Goal: Transaction & Acquisition: Book appointment/travel/reservation

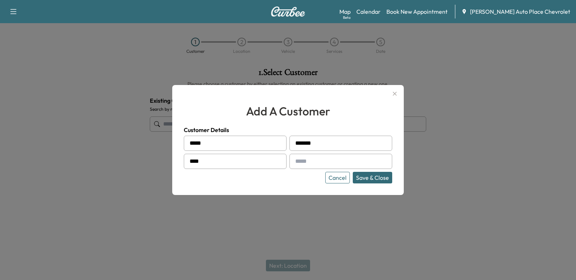
click at [341, 175] on button "Cancel" at bounding box center [337, 178] width 25 height 12
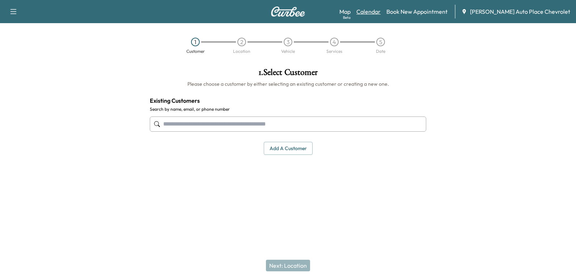
click at [380, 13] on link "Calendar" at bounding box center [368, 11] width 24 height 9
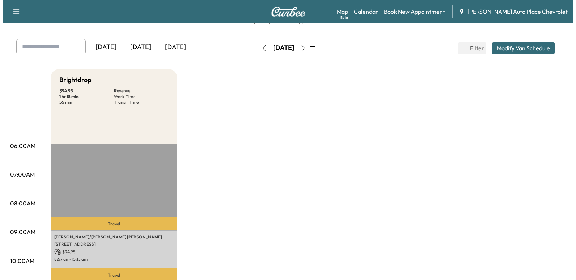
scroll to position [36, 0]
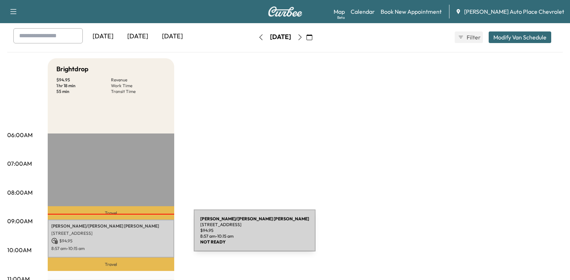
click at [140, 235] on p "[STREET_ADDRESS]" at bounding box center [110, 233] width 119 height 6
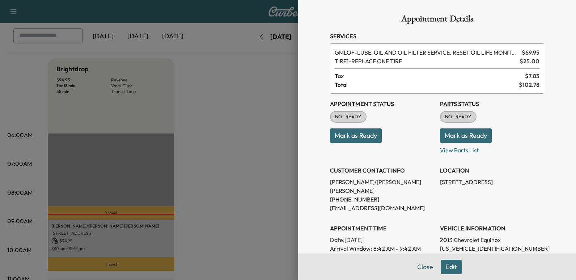
click at [262, 162] on div at bounding box center [288, 140] width 576 height 280
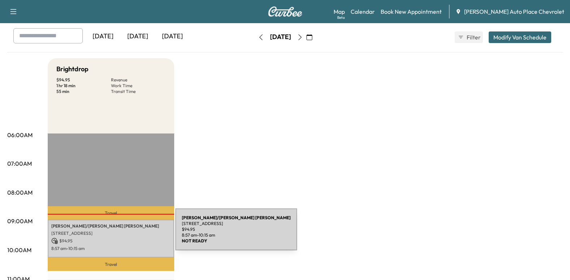
drag, startPoint x: 121, startPoint y: 234, endPoint x: 112, endPoint y: 238, distance: 9.7
click at [112, 238] on p "$ 94.95" at bounding box center [110, 241] width 119 height 7
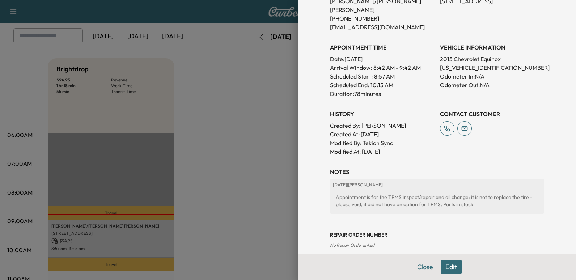
click at [444, 270] on button "Edit" at bounding box center [450, 267] width 21 height 14
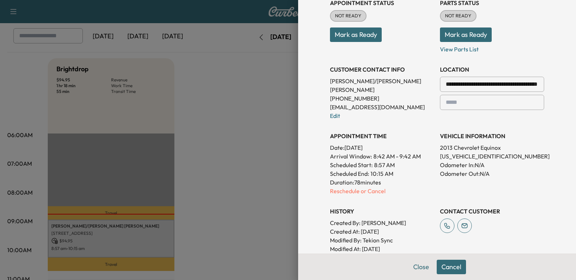
scroll to position [113, 0]
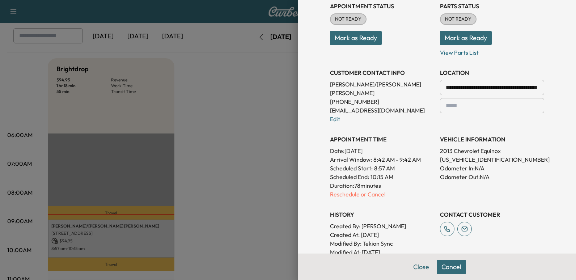
click at [348, 190] on p "Reschedule or Cancel" at bounding box center [382, 194] width 104 height 9
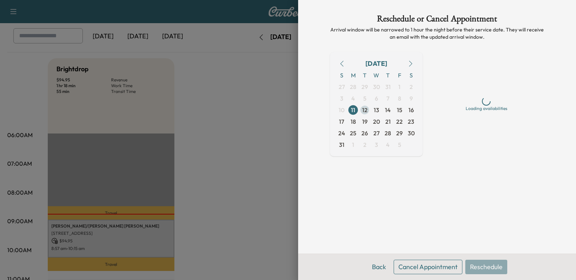
click at [364, 107] on span "12" at bounding box center [364, 110] width 5 height 9
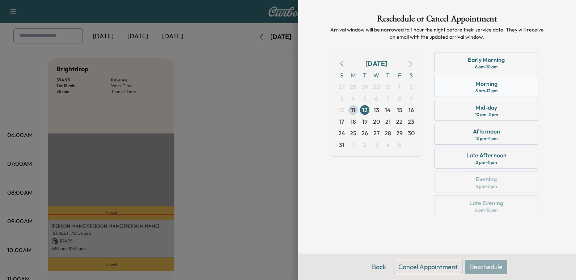
click at [473, 85] on div "Morning 8 am - 12 pm" at bounding box center [486, 86] width 104 height 21
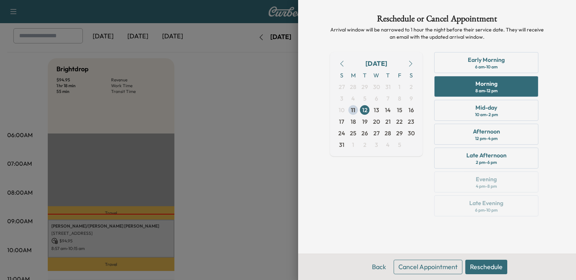
click at [484, 266] on button "Reschedule" at bounding box center [486, 267] width 42 height 14
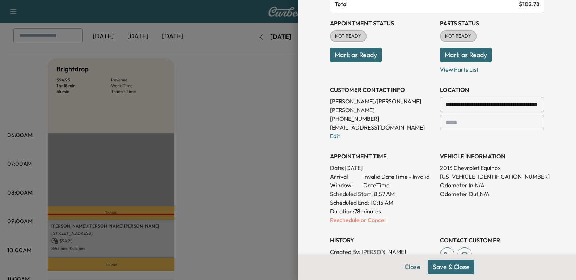
scroll to position [108, 0]
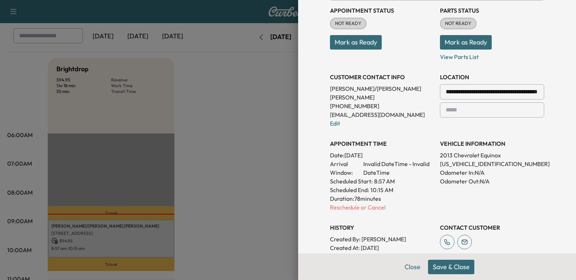
click at [432, 266] on button "Save & Close" at bounding box center [451, 267] width 46 height 14
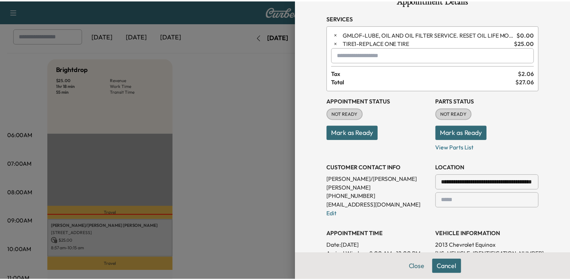
scroll to position [0, 0]
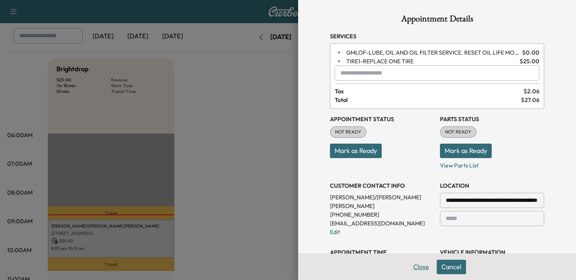
click at [416, 265] on button "Close" at bounding box center [420, 267] width 25 height 14
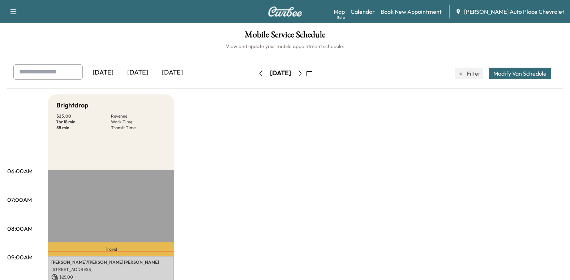
click at [303, 72] on icon "button" at bounding box center [300, 74] width 6 height 6
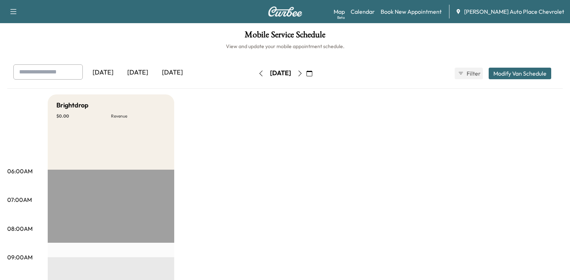
click at [258, 71] on icon "button" at bounding box center [261, 74] width 6 height 6
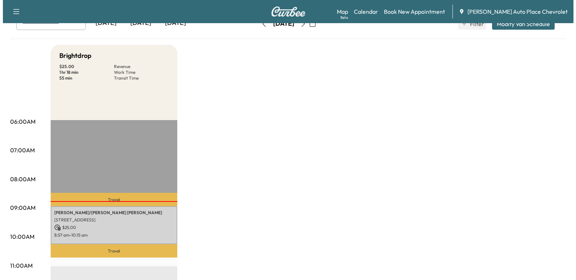
scroll to position [108, 0]
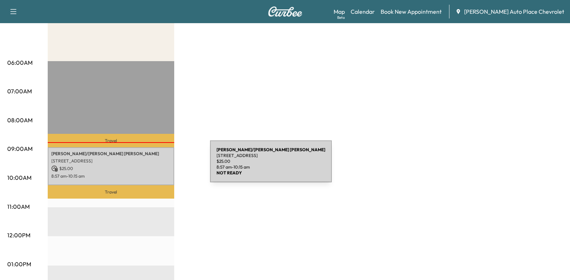
click at [155, 166] on p "$ 25.00" at bounding box center [110, 168] width 119 height 7
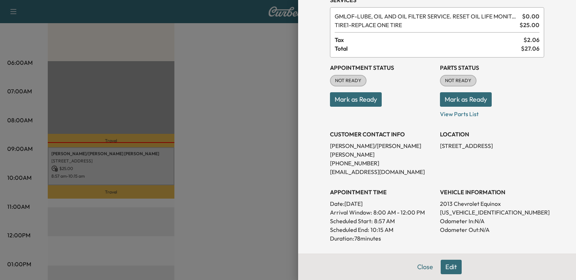
scroll to position [72, 0]
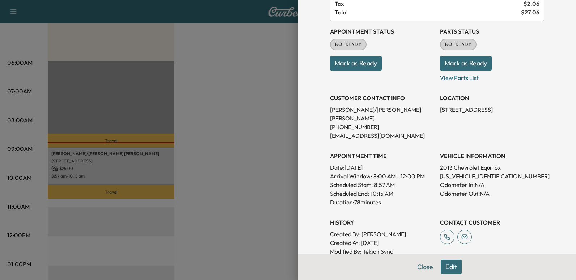
click at [444, 268] on button "Edit" at bounding box center [450, 267] width 21 height 14
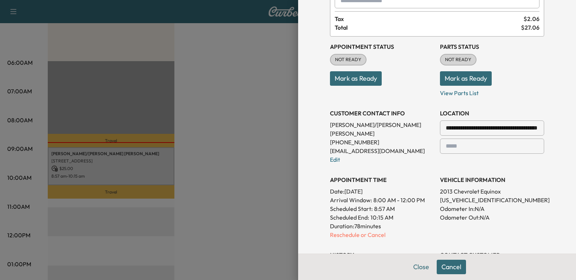
scroll to position [88, 0]
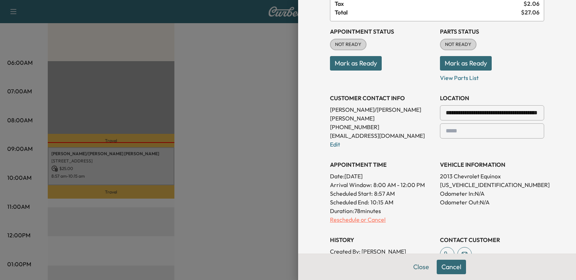
click at [350, 215] on p "Reschedule or Cancel" at bounding box center [382, 219] width 104 height 9
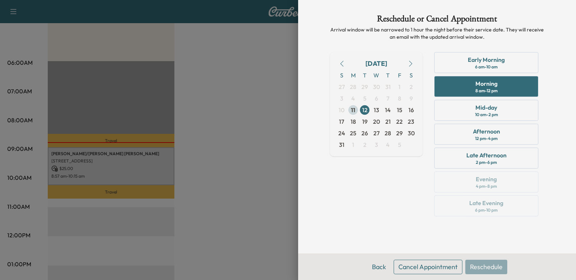
click at [354, 109] on span "11" at bounding box center [353, 110] width 4 height 9
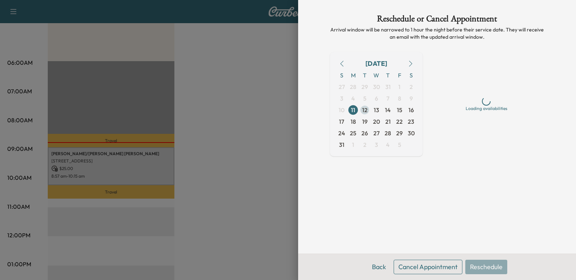
click at [364, 108] on span "12" at bounding box center [364, 110] width 5 height 9
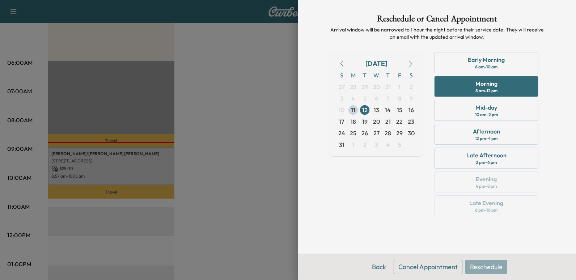
click at [475, 265] on div "Back Cancel Appointment Reschedule" at bounding box center [437, 266] width 278 height 26
click at [378, 267] on button "Back" at bounding box center [379, 267] width 24 height 14
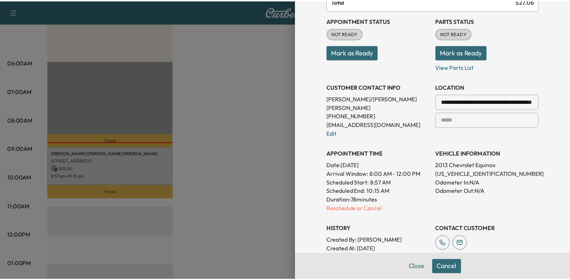
scroll to position [108, 0]
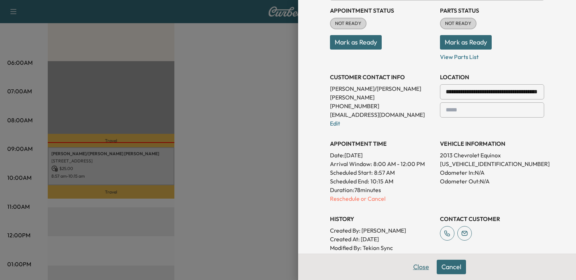
click at [417, 268] on button "Close" at bounding box center [420, 267] width 25 height 14
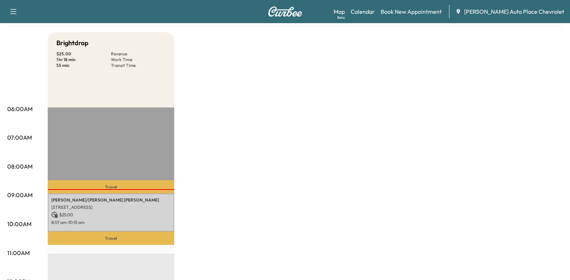
scroll to position [0, 0]
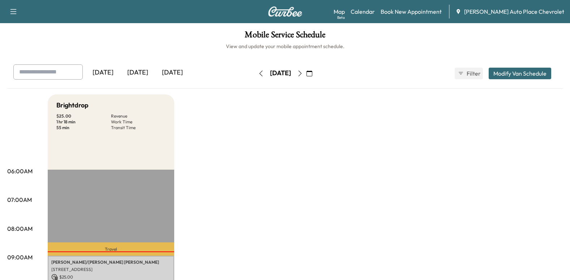
click at [303, 73] on icon "button" at bounding box center [300, 74] width 6 height 6
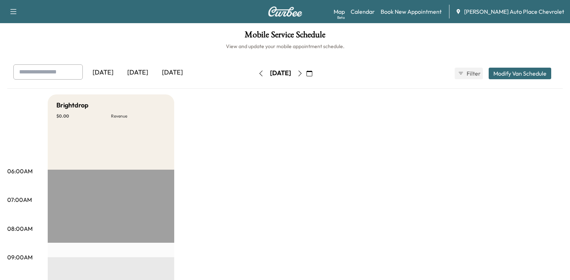
scroll to position [36, 0]
click at [259, 73] on icon "button" at bounding box center [260, 74] width 3 height 6
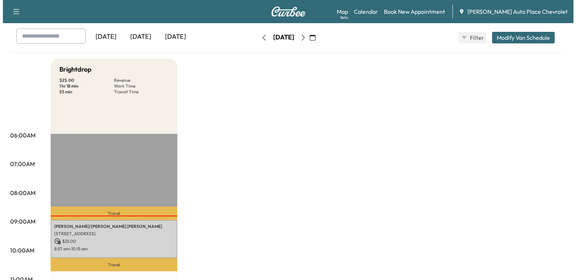
scroll to position [36, 0]
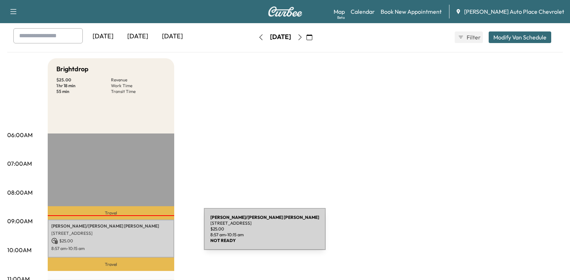
click at [150, 233] on p "[STREET_ADDRESS]" at bounding box center [110, 233] width 119 height 6
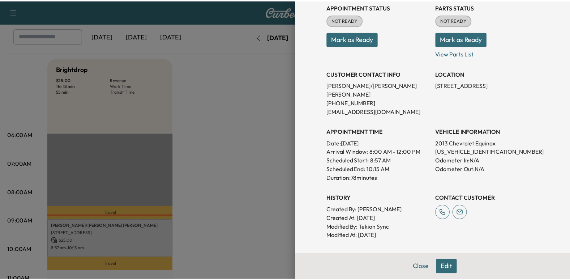
scroll to position [108, 0]
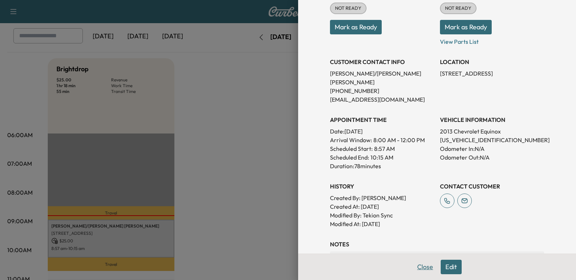
click at [422, 265] on button "Close" at bounding box center [424, 267] width 25 height 14
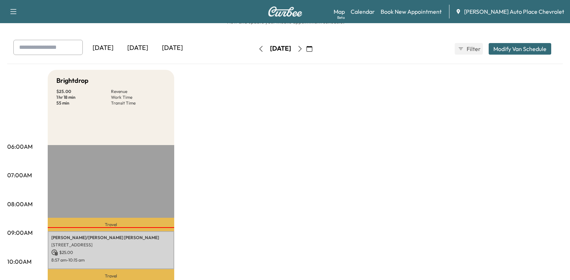
scroll to position [36, 0]
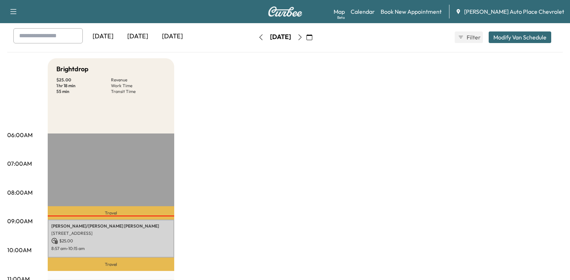
click at [303, 37] on icon "button" at bounding box center [300, 37] width 6 height 6
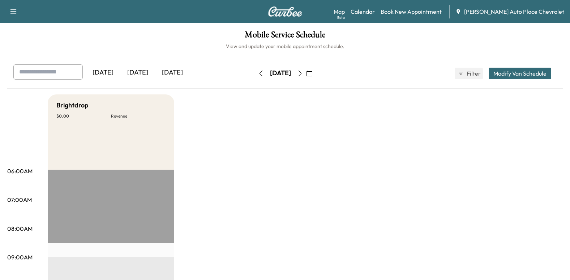
click at [259, 73] on icon "button" at bounding box center [260, 74] width 3 height 6
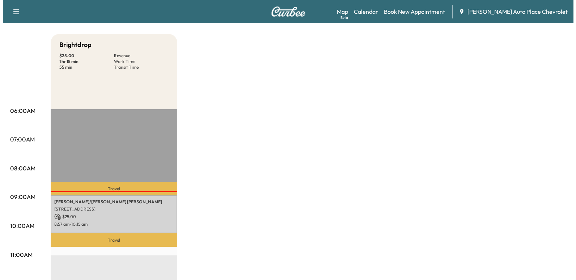
scroll to position [72, 0]
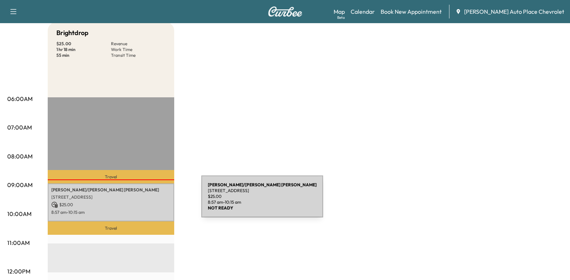
click at [147, 201] on p "$ 25.00" at bounding box center [110, 204] width 119 height 7
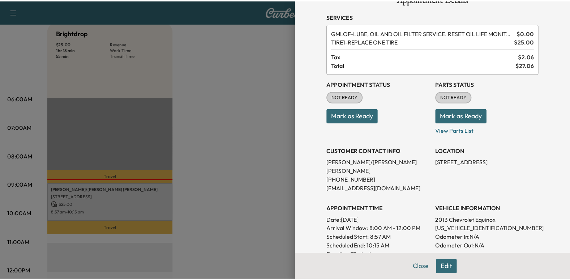
scroll to position [36, 0]
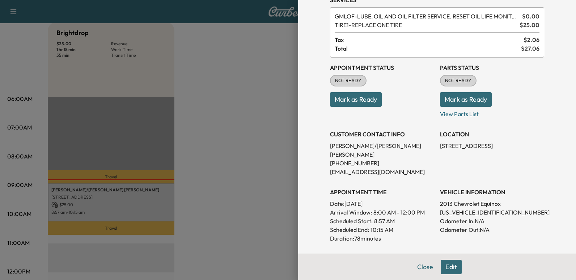
click at [260, 172] on div at bounding box center [288, 140] width 576 height 280
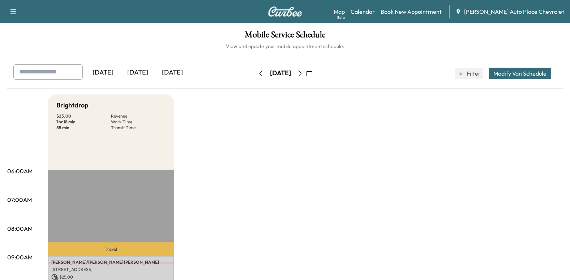
click at [303, 73] on icon "button" at bounding box center [300, 74] width 6 height 6
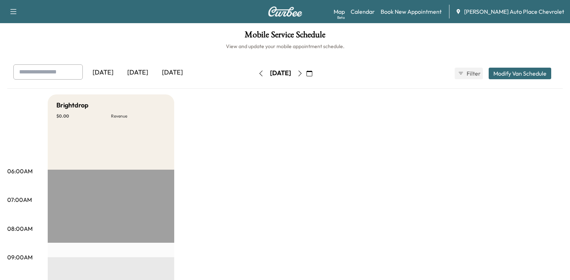
click at [258, 74] on icon "button" at bounding box center [261, 74] width 6 height 6
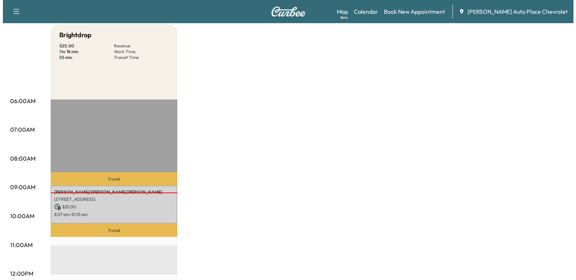
scroll to position [72, 0]
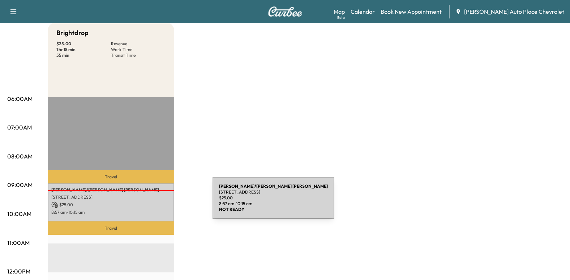
click at [150, 202] on p "$ 25.00" at bounding box center [110, 204] width 119 height 7
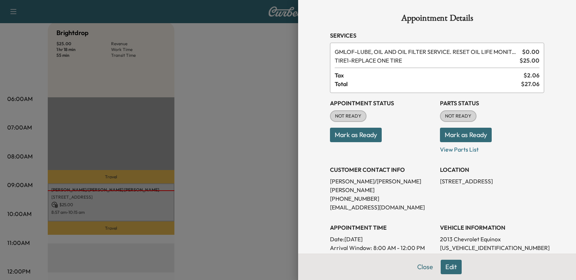
scroll to position [0, 0]
click at [424, 267] on button "Close" at bounding box center [424, 267] width 25 height 14
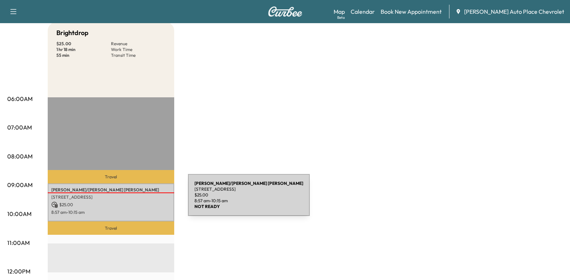
drag, startPoint x: 134, startPoint y: 199, endPoint x: 118, endPoint y: 209, distance: 19.0
click at [118, 209] on p "8:57 am - 10:15 am" at bounding box center [110, 212] width 119 height 6
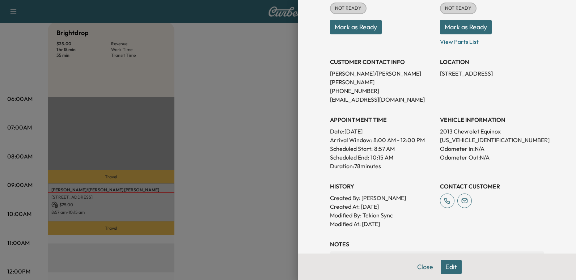
click at [449, 263] on button "Edit" at bounding box center [450, 267] width 21 height 14
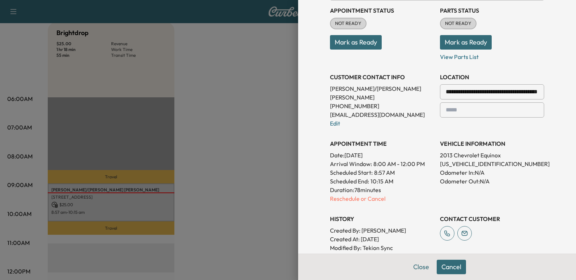
scroll to position [124, 0]
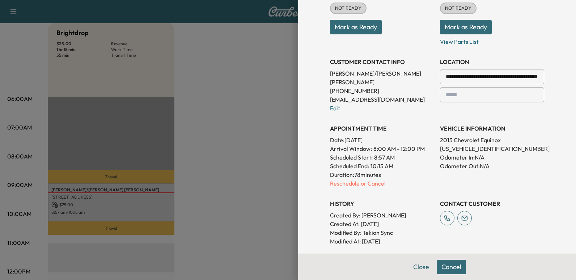
click at [341, 179] on p "Reschedule or Cancel" at bounding box center [382, 183] width 104 height 9
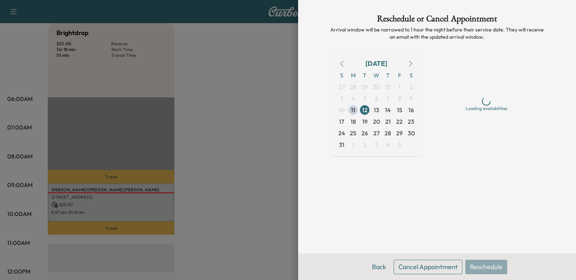
scroll to position [0, 0]
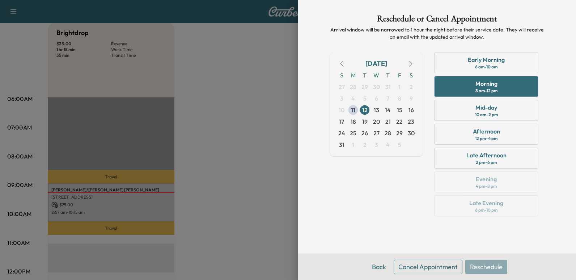
drag, startPoint x: 253, startPoint y: 183, endPoint x: 318, endPoint y: 240, distance: 86.3
click at [253, 183] on div at bounding box center [288, 140] width 576 height 280
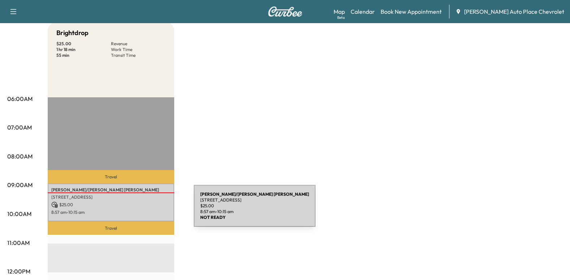
click at [140, 210] on p "8:57 am - 10:15 am" at bounding box center [110, 212] width 119 height 6
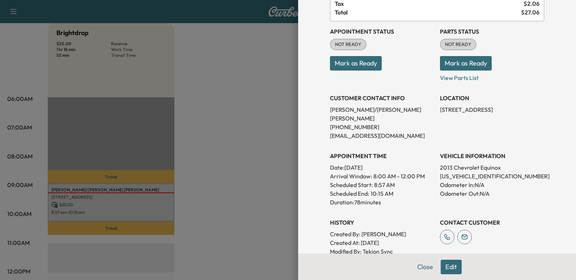
click at [441, 265] on button "Edit" at bounding box center [450, 267] width 21 height 14
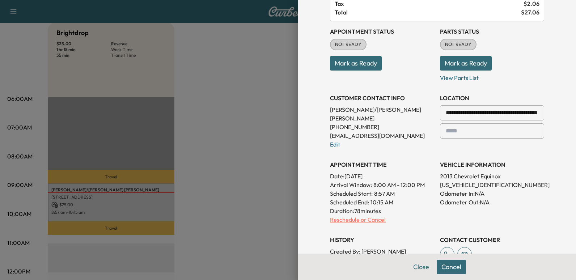
click at [342, 215] on p "Reschedule or Cancel" at bounding box center [382, 219] width 104 height 9
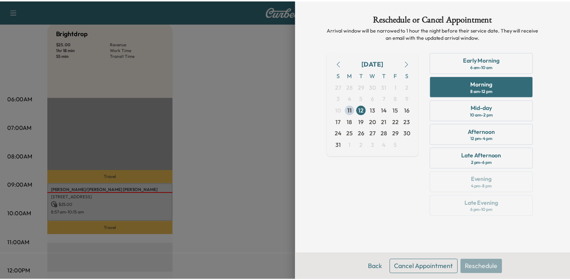
scroll to position [0, 0]
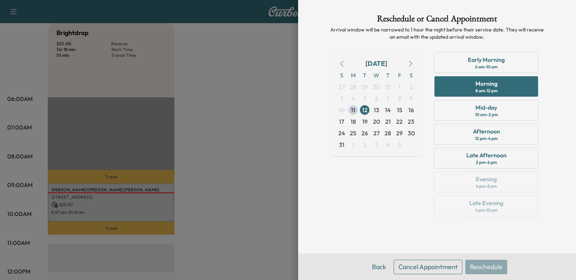
click at [435, 267] on button "Cancel Appointment" at bounding box center [427, 267] width 69 height 14
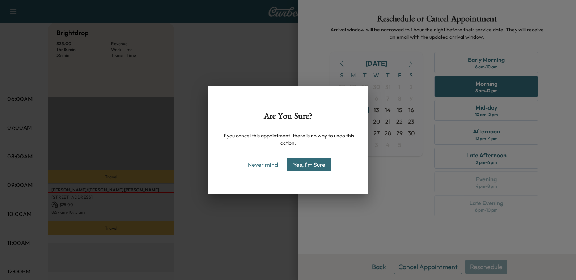
click at [310, 165] on button "Yes, I'm Sure" at bounding box center [309, 164] width 44 height 13
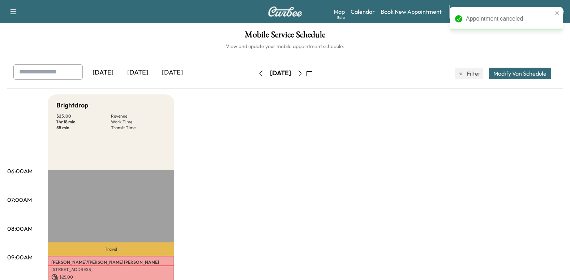
click at [303, 73] on icon "button" at bounding box center [300, 74] width 6 height 6
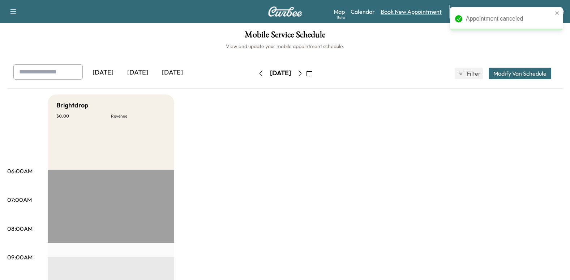
click at [430, 10] on link "Book New Appointment" at bounding box center [411, 11] width 61 height 9
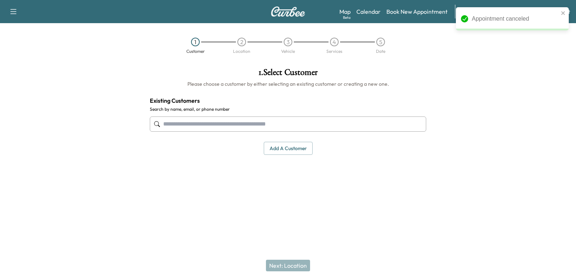
click at [256, 120] on input "text" at bounding box center [288, 123] width 276 height 15
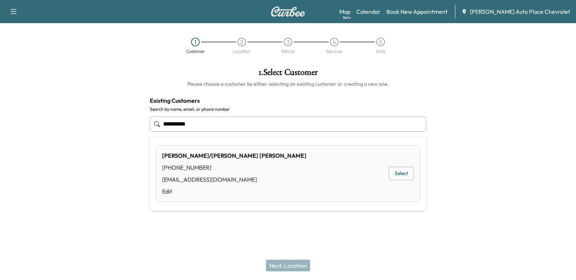
click at [257, 167] on div "[PERSON_NAME]/[PERSON_NAME] [PHONE_NUMBER] [EMAIL_ADDRESS][DOMAIN_NAME] Edit Se…" at bounding box center [288, 173] width 264 height 57
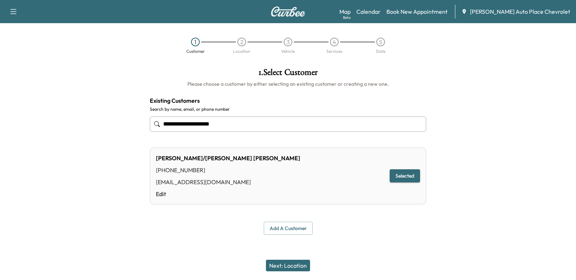
type input "**********"
click at [299, 264] on button "Next: Location" at bounding box center [288, 266] width 44 height 12
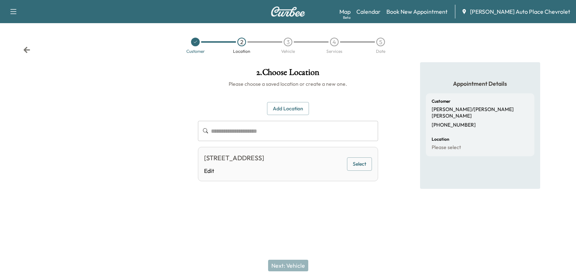
click at [353, 164] on button "Select" at bounding box center [359, 163] width 25 height 13
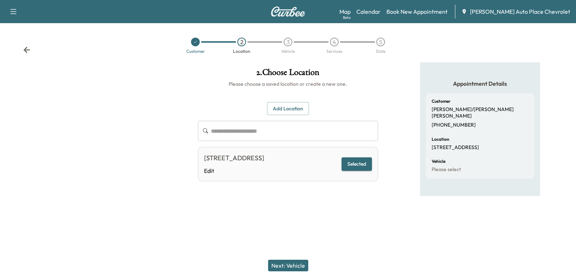
click at [295, 263] on button "Next: Vehicle" at bounding box center [288, 266] width 40 height 12
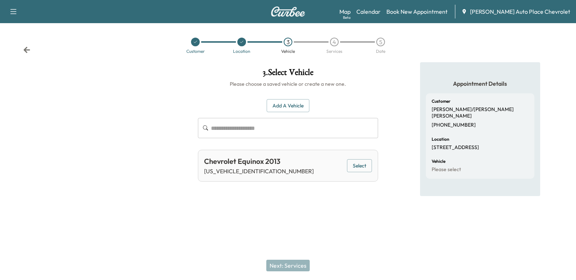
click at [363, 161] on button "Select" at bounding box center [359, 165] width 25 height 13
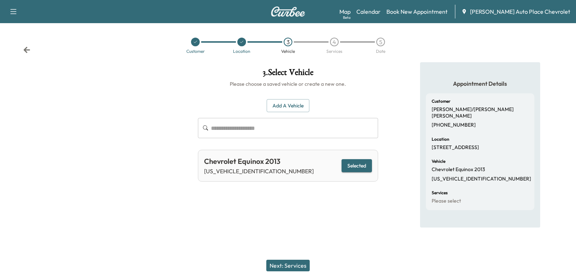
click at [294, 265] on button "Next: Services" at bounding box center [287, 266] width 43 height 12
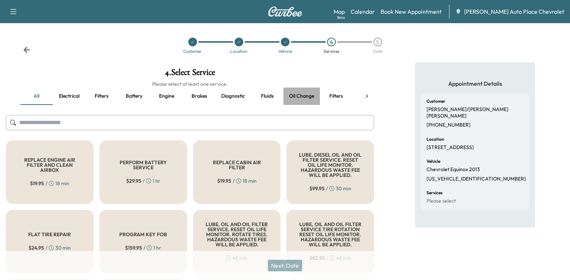
click at [302, 94] on button "Oil change" at bounding box center [301, 96] width 37 height 17
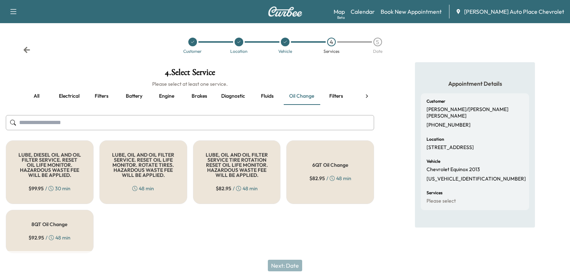
click at [242, 173] on h5 "LUBE, OIL AND OIL FILTER SERVICE TIRE ROTATION RESET OIL LIFE MONITOR. HAZARDOU…" at bounding box center [237, 164] width 64 height 25
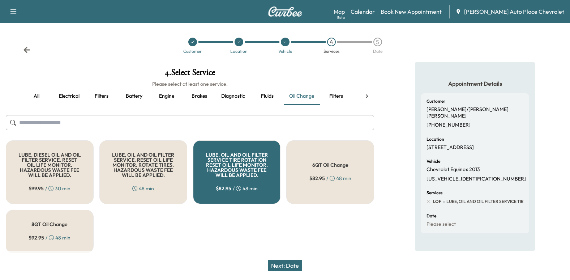
click at [367, 91] on div at bounding box center [367, 96] width 14 height 17
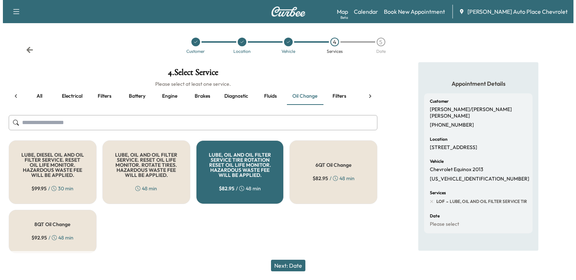
scroll to position [0, 238]
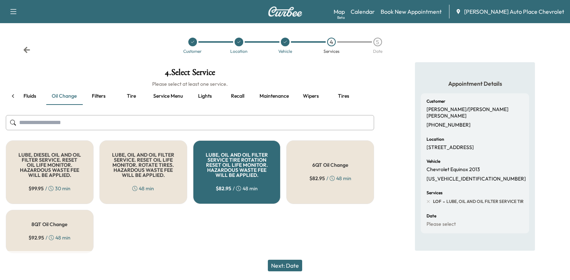
click at [342, 95] on button "Tires" at bounding box center [343, 96] width 33 height 17
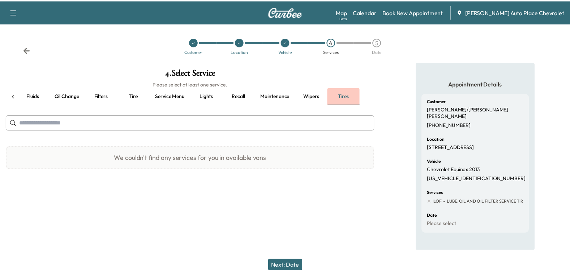
scroll to position [0, 234]
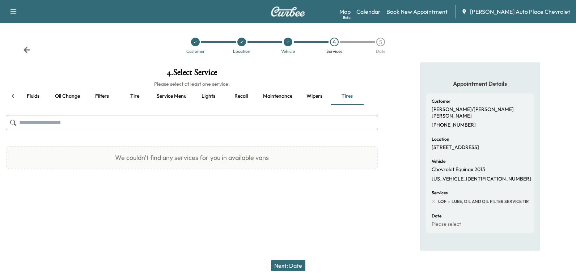
click at [133, 97] on button "Tire" at bounding box center [134, 96] width 33 height 17
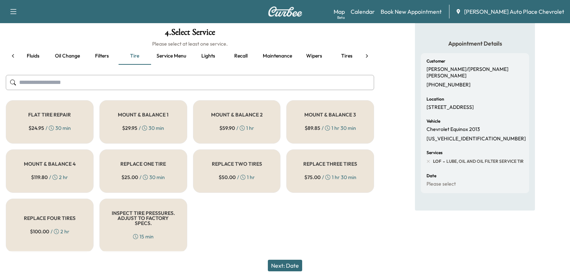
scroll to position [41, 0]
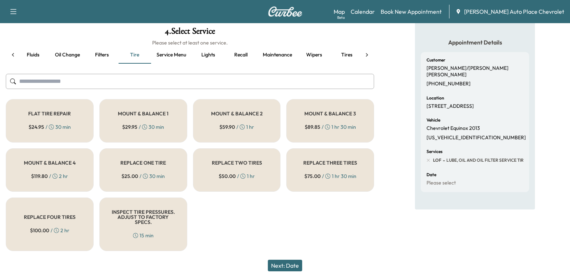
click at [160, 165] on h5 "REPLACE ONE TIRE" at bounding box center [143, 162] width 46 height 5
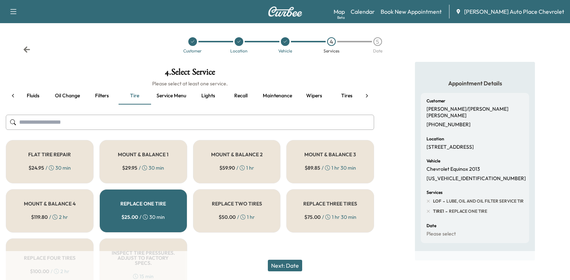
scroll to position [0, 0]
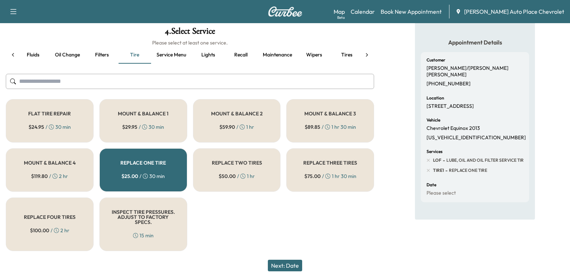
click at [289, 264] on button "Next: Date" at bounding box center [285, 266] width 34 height 12
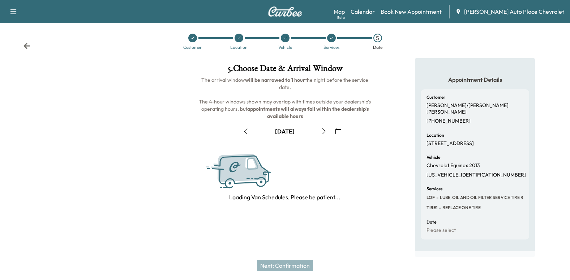
scroll to position [41, 0]
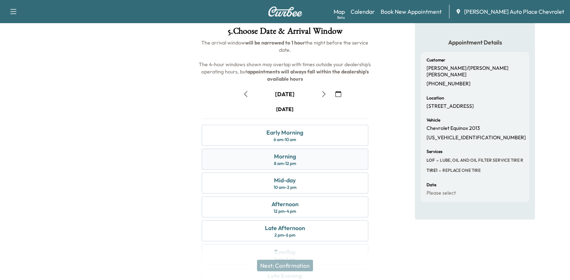
click at [316, 161] on div "Morning 8 am - 12 pm" at bounding box center [285, 159] width 167 height 21
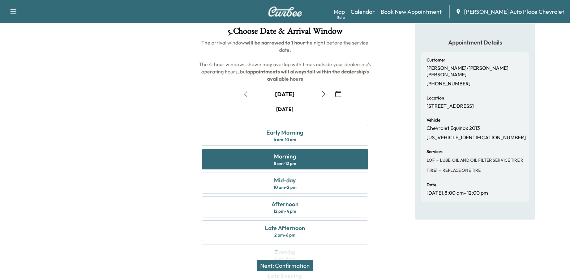
click at [298, 262] on button "Next: Confirmation" at bounding box center [285, 266] width 56 height 12
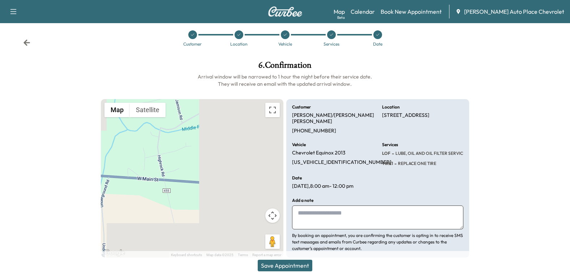
click at [348, 206] on textarea at bounding box center [377, 217] width 171 height 24
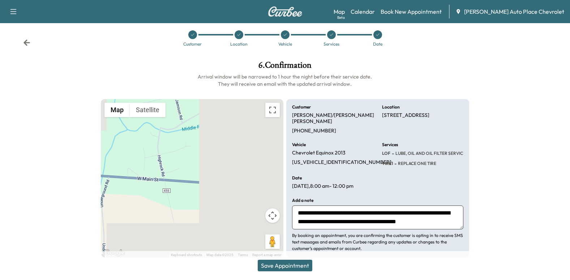
click at [396, 214] on textarea "**********" at bounding box center [377, 217] width 171 height 24
click at [451, 214] on textarea "**********" at bounding box center [377, 217] width 171 height 24
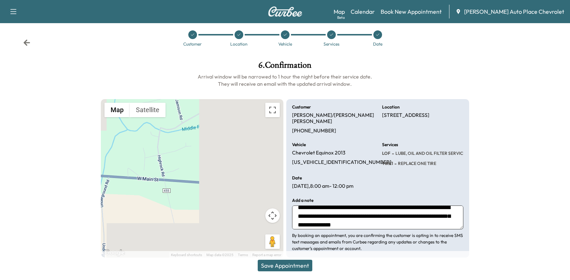
type textarea "**********"
click at [294, 268] on button "Save Appointment" at bounding box center [285, 266] width 55 height 12
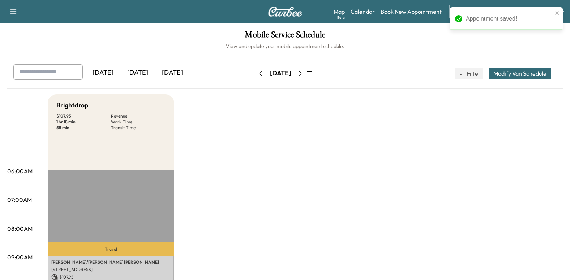
click at [258, 73] on icon "button" at bounding box center [261, 74] width 6 height 6
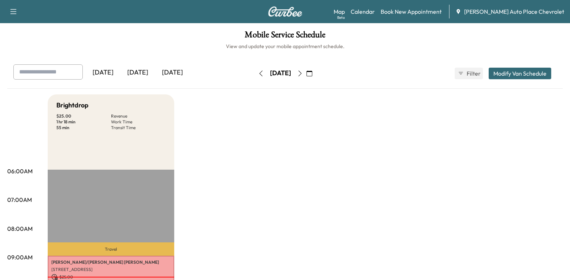
click at [303, 71] on icon "button" at bounding box center [300, 74] width 6 height 6
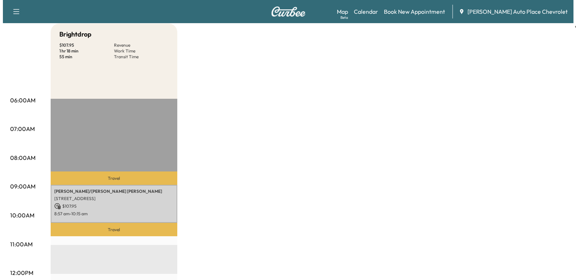
scroll to position [72, 0]
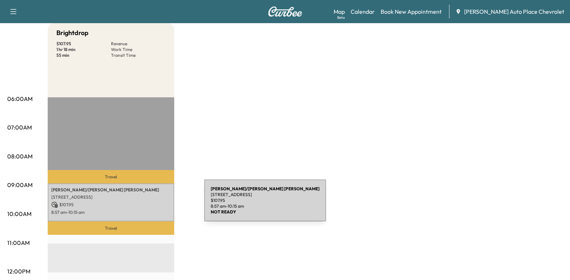
click at [150, 205] on p "$ 107.95" at bounding box center [110, 204] width 119 height 7
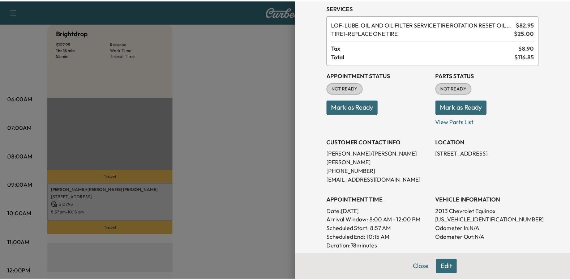
scroll to position [0, 0]
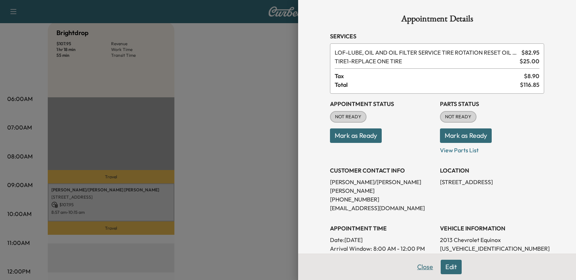
click at [422, 263] on button "Close" at bounding box center [424, 267] width 25 height 14
